Goal: Use online tool/utility: Utilize a website feature to perform a specific function

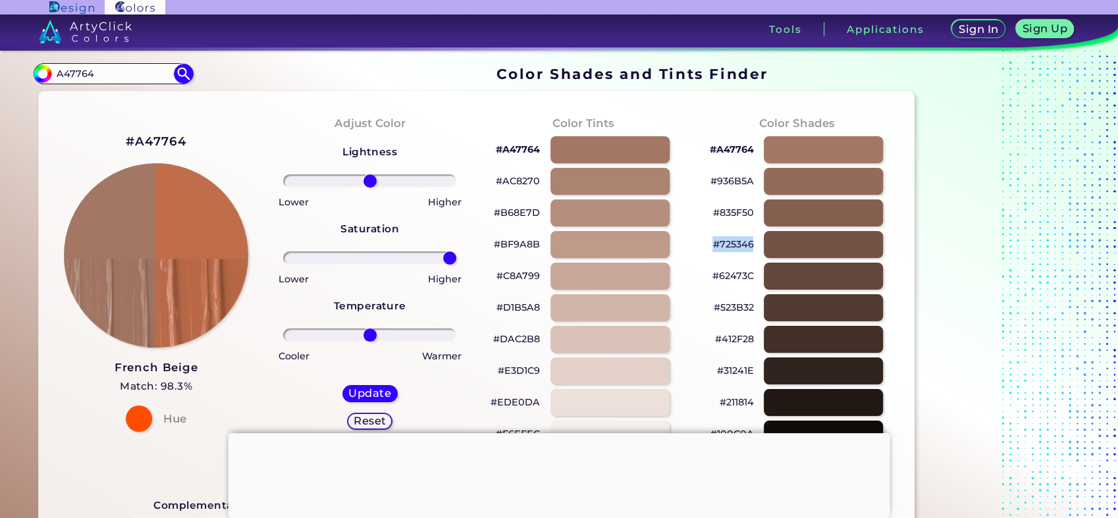
drag, startPoint x: 370, startPoint y: 255, endPoint x: 482, endPoint y: 243, distance: 112.6
type input "100"
click at [456, 252] on input "range" at bounding box center [369, 258] width 173 height 13
drag, startPoint x: 367, startPoint y: 174, endPoint x: 564, endPoint y: 190, distance: 197.6
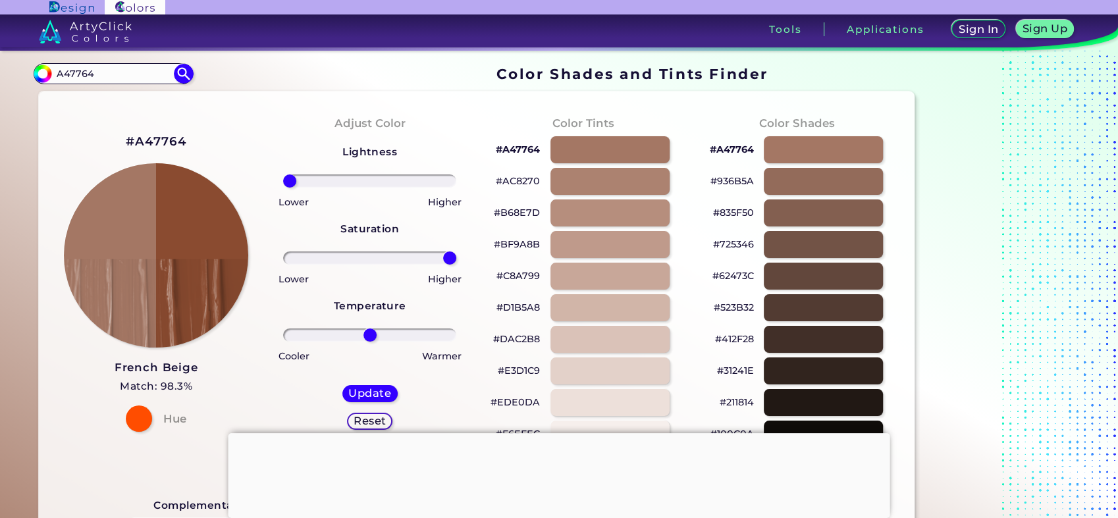
drag, startPoint x: 366, startPoint y: 179, endPoint x: 140, endPoint y: 190, distance: 226.2
type input "-100"
click at [283, 188] on input "range" at bounding box center [369, 181] width 173 height 13
click at [377, 394] on h5 "Update" at bounding box center [369, 394] width 39 height 10
type input "#8a4b30"
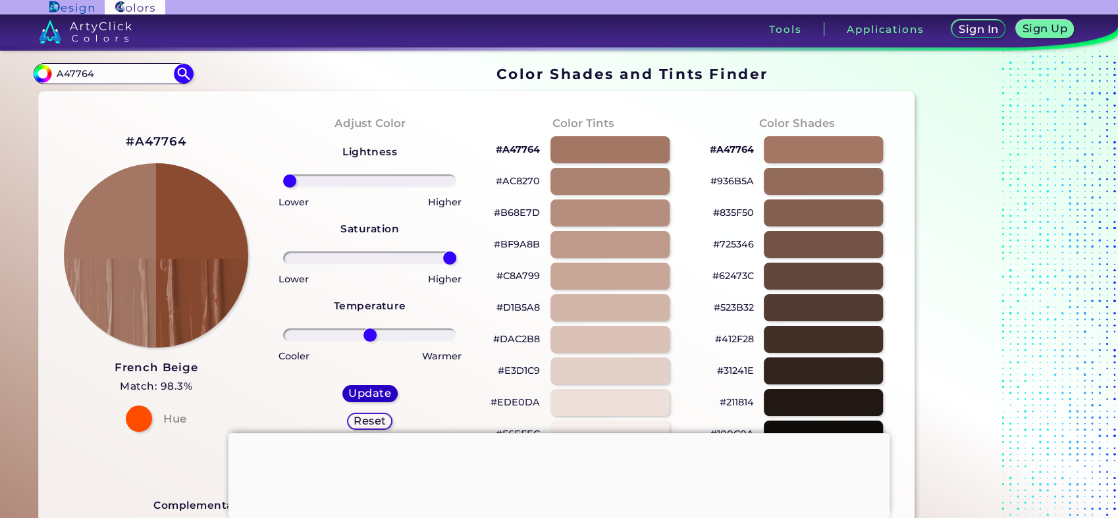
type input "0"
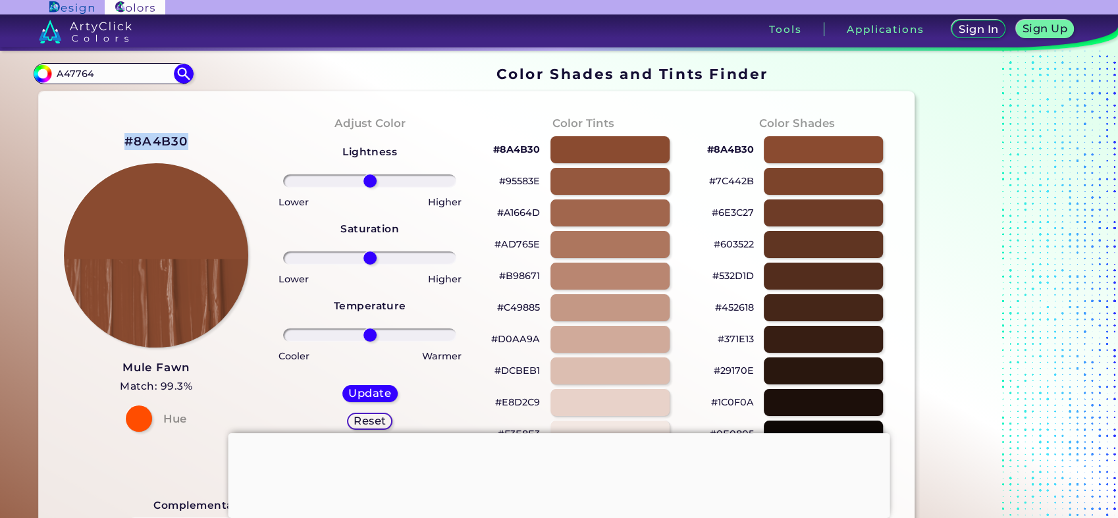
drag, startPoint x: 168, startPoint y: 138, endPoint x: 128, endPoint y: 138, distance: 39.5
click at [128, 138] on div "#8A4B30 Mule Fawn Match: 99.3% Hue" at bounding box center [156, 281] width 214 height 358
drag, startPoint x: 755, startPoint y: 179, endPoint x: 713, endPoint y: 186, distance: 42.7
click at [713, 186] on div "#7C442B" at bounding box center [797, 181] width 193 height 32
copy p "7C442B"
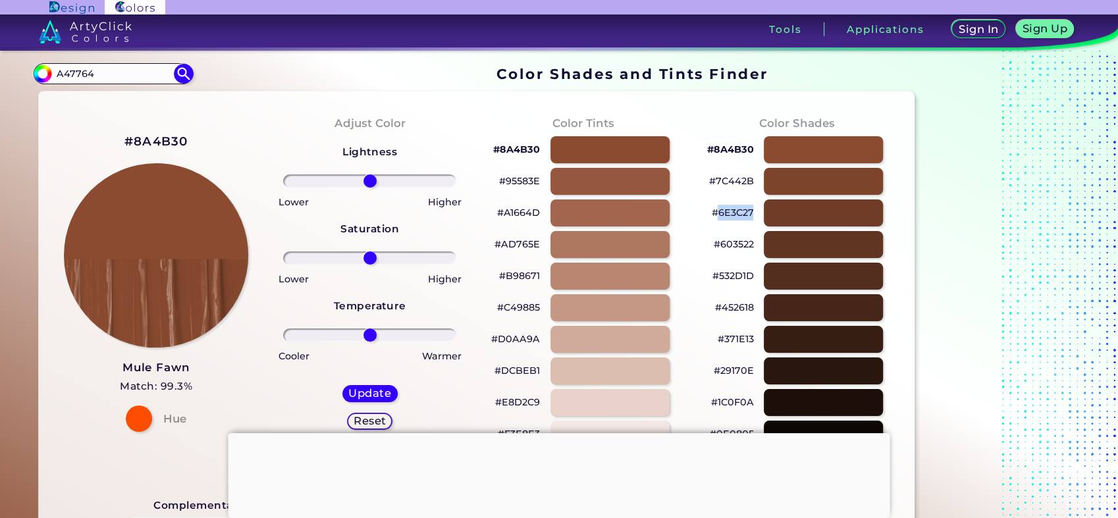
drag, startPoint x: 755, startPoint y: 214, endPoint x: 719, endPoint y: 220, distance: 37.4
click at [719, 220] on div "#6E3C27" at bounding box center [797, 213] width 193 height 32
copy p "6E3C27"
drag, startPoint x: 371, startPoint y: 336, endPoint x: 364, endPoint y: 333, distance: 8.0
click at [364, 333] on input "range" at bounding box center [369, 335] width 173 height 13
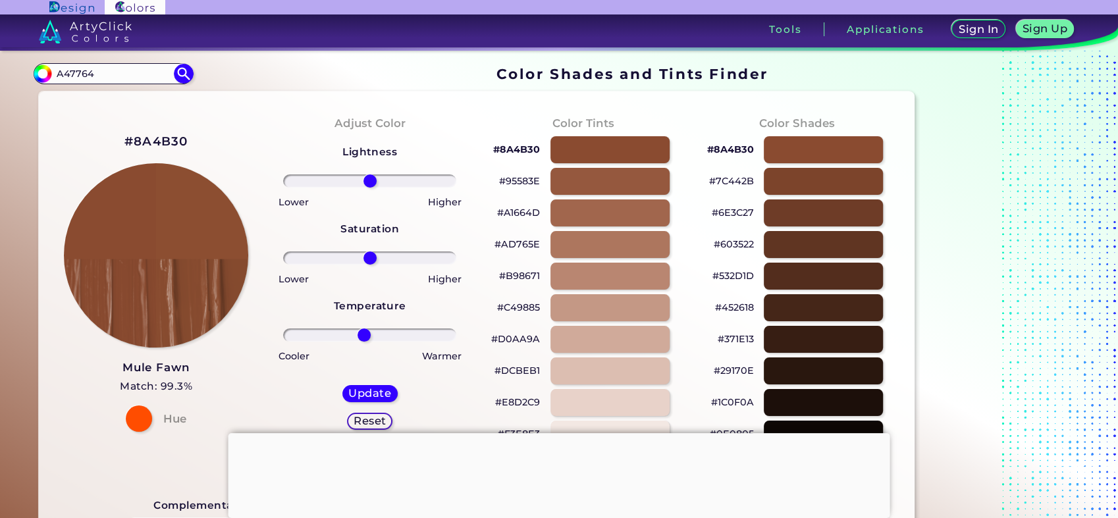
click at [373, 422] on h5 "Reset" at bounding box center [370, 421] width 30 height 10
type input "0"
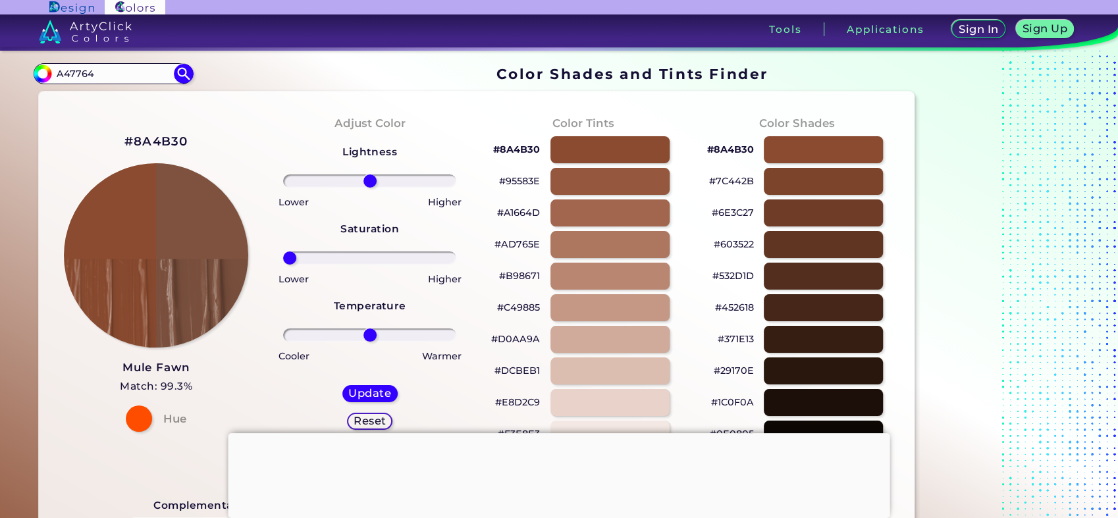
drag, startPoint x: 381, startPoint y: 254, endPoint x: 165, endPoint y: 263, distance: 216.3
type input "-100"
click at [283, 263] on input "range" at bounding box center [369, 258] width 173 height 13
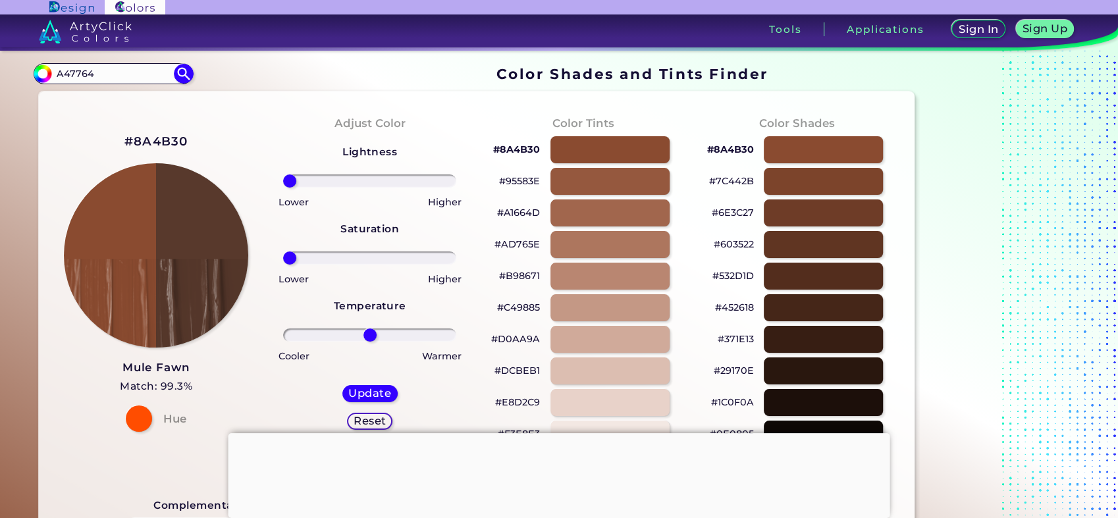
drag, startPoint x: 371, startPoint y: 182, endPoint x: 248, endPoint y: 187, distance: 123.3
type input "-100"
click at [283, 187] on input "range" at bounding box center [369, 181] width 173 height 13
click at [357, 393] on h5 "Update" at bounding box center [369, 394] width 39 height 10
type input "#58392c"
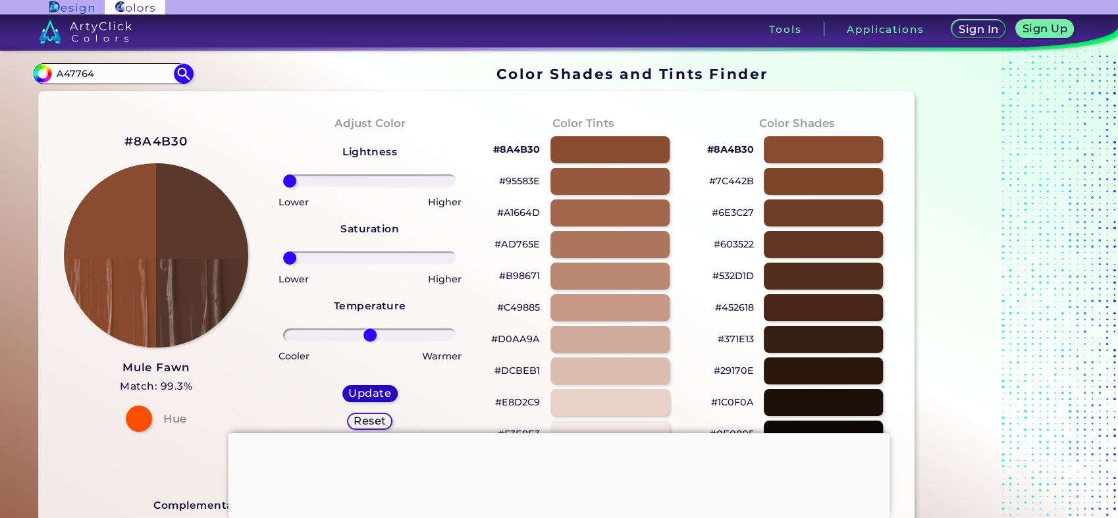
type input "0"
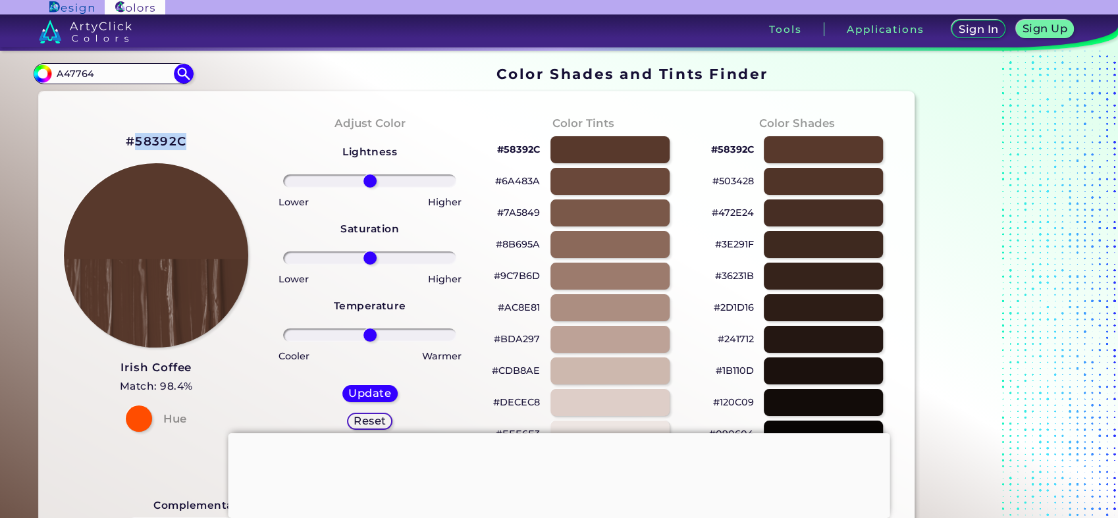
drag, startPoint x: 207, startPoint y: 130, endPoint x: 134, endPoint y: 147, distance: 74.9
click at [134, 147] on div "#58392C Irish Coffee Match: 98.4% Hue" at bounding box center [156, 281] width 214 height 358
copy h2 "58392C"
drag, startPoint x: 99, startPoint y: 66, endPoint x: -3, endPoint y: 69, distance: 102.1
click at [0, 69] on html "Sign In Sign Up My Profile My Details Color Palettes Sign Out Tools Application…" at bounding box center [559, 310] width 1118 height 620
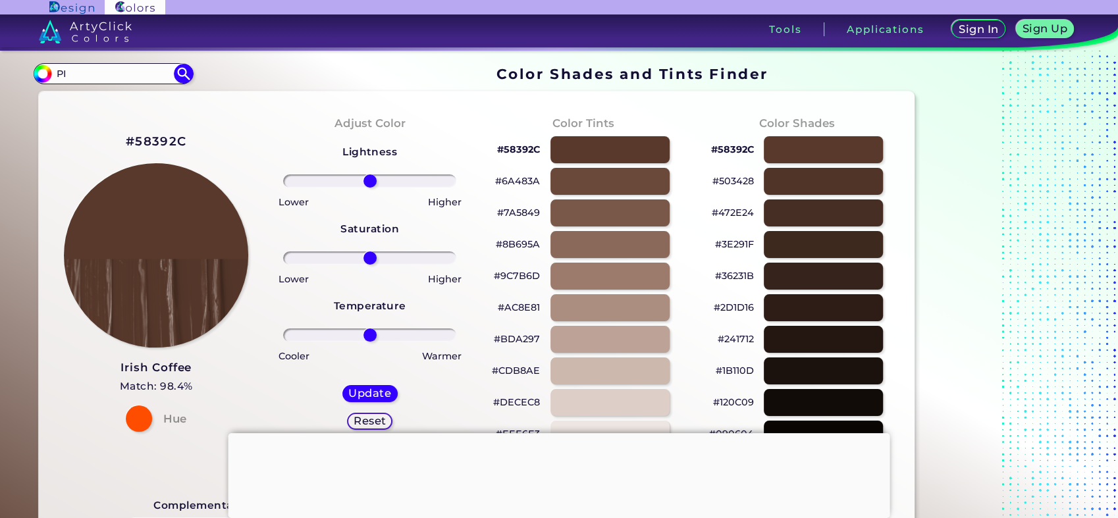
type input "P"
type input "PASTEL PIN"
click at [75, 101] on p "Pastel Pink ◉" at bounding box center [88, 97] width 67 height 24
type input "#ffd1dc"
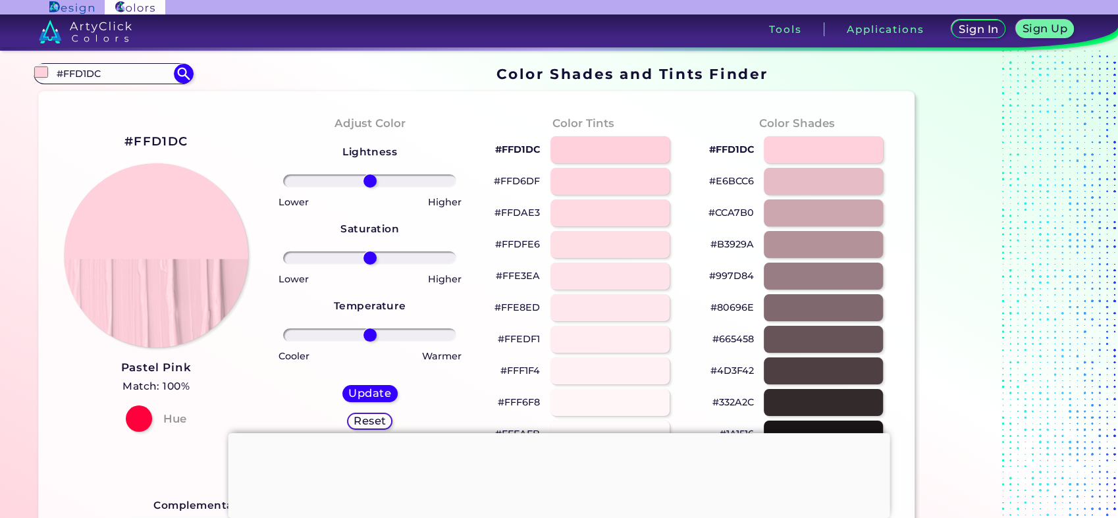
drag, startPoint x: 117, startPoint y: 65, endPoint x: -3, endPoint y: 70, distance: 120.6
click at [0, 70] on html "Sign In Sign Up My Profile My Details Color Palettes Sign Out Tools Application…" at bounding box center [559, 310] width 1118 height 620
type input "STRAWBERRY"
click at [97, 94] on p "Strawberry ◉" at bounding box center [88, 97] width 67 height 24
type input "#fb2943"
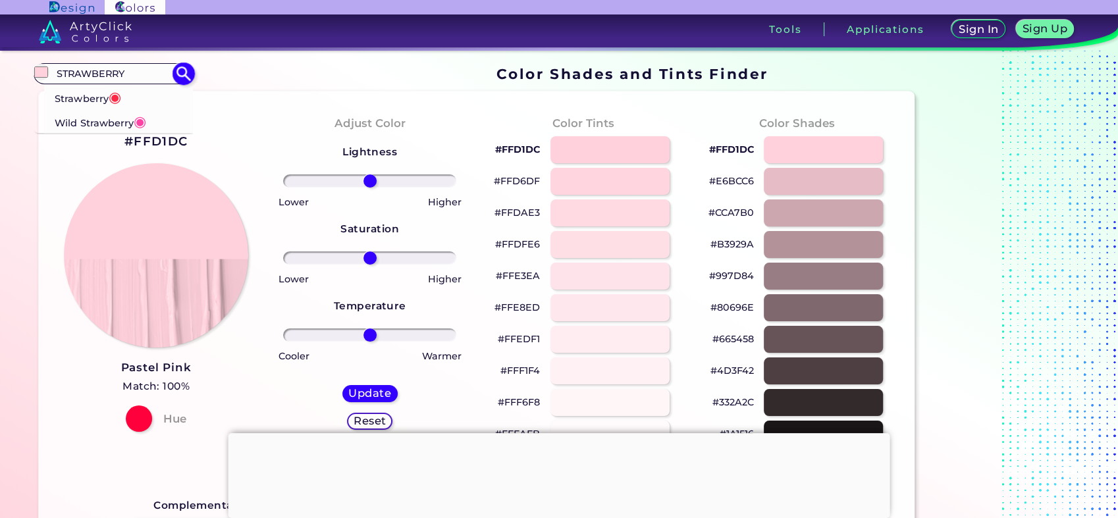
type input "#FB2943"
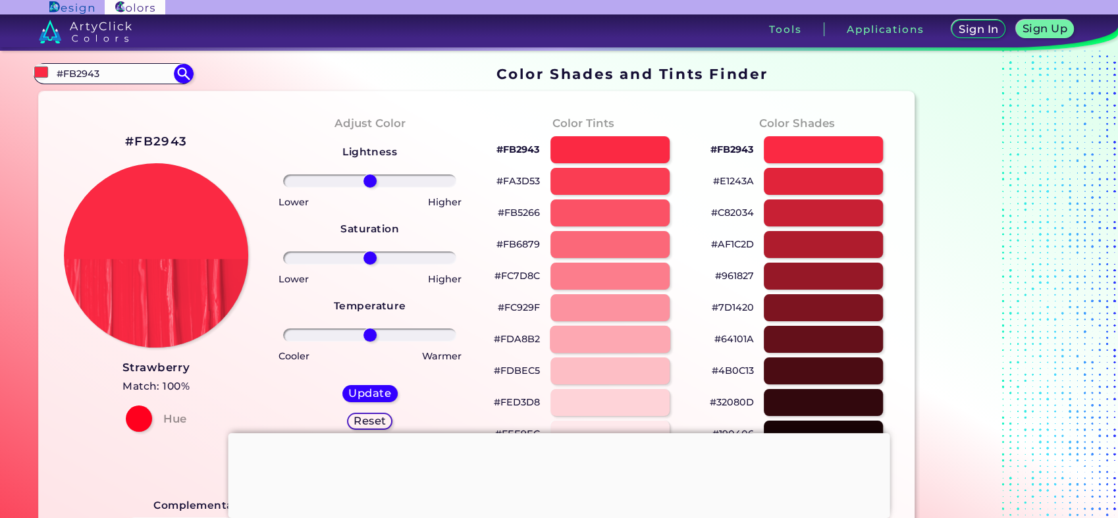
click at [562, 343] on div at bounding box center [610, 339] width 120 height 27
type input "#fda8b2"
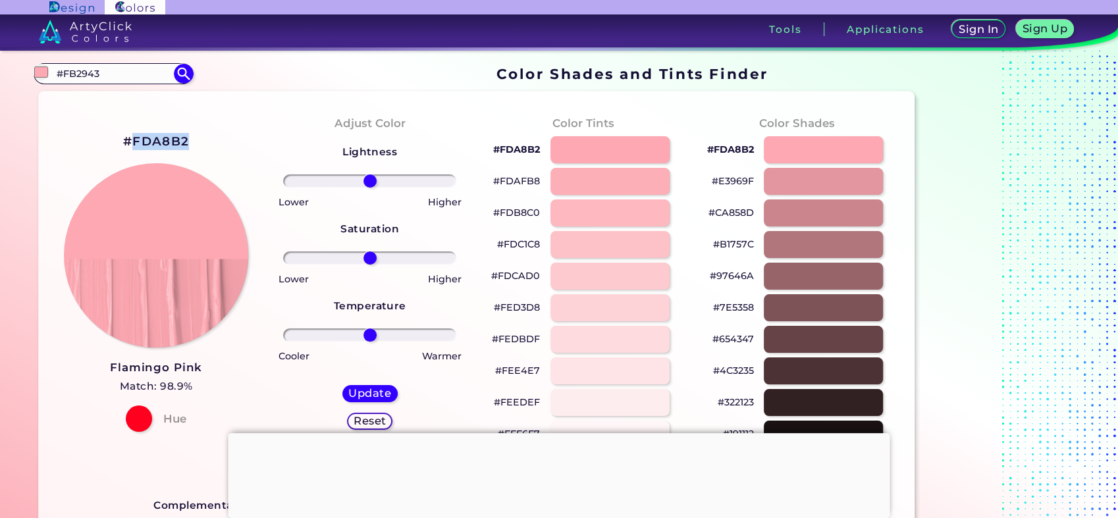
drag, startPoint x: 190, startPoint y: 140, endPoint x: 136, endPoint y: 146, distance: 55.1
click at [136, 146] on div "#FDA8B2 Flamingo Pink Match: 98.9% Hue" at bounding box center [156, 281] width 214 height 358
copy h2 "FDA8B2"
